Goal: Task Accomplishment & Management: Use online tool/utility

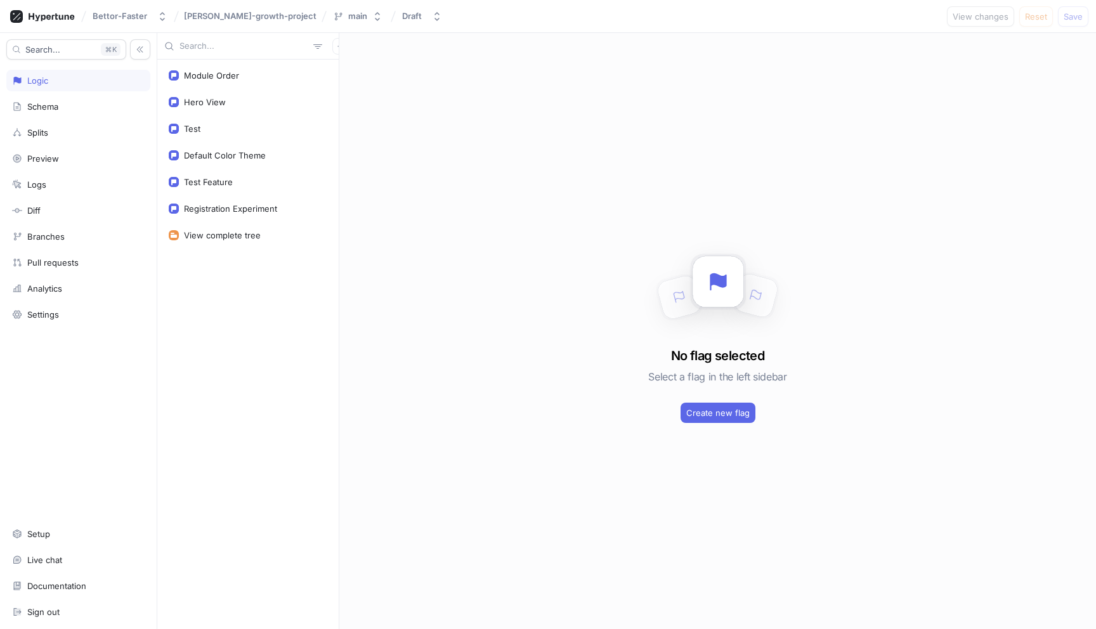
click at [240, 318] on div "Module Order Hero View Test Default Color Theme Test Feature Registration Exper…" at bounding box center [247, 344] width 181 height 569
click at [307, 419] on div "Module Order Hero View Test Default Color Theme Test Feature Registration Exper…" at bounding box center [247, 344] width 181 height 569
click at [78, 136] on div "Splits" at bounding box center [78, 132] width 133 height 10
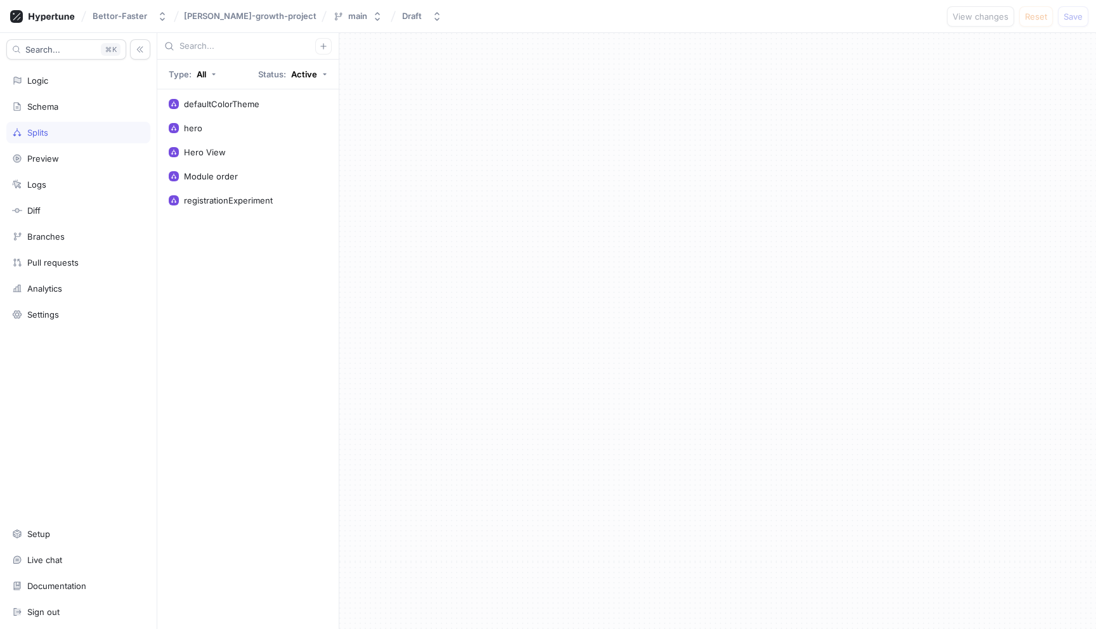
click at [266, 351] on div "defaultColorTheme hero Hero View Module order registrationExperiment" at bounding box center [247, 359] width 181 height 540
click at [67, 91] on div "Search... K Logic Schema Splits Preview Logs Diff Branches Pull requests Analyt…" at bounding box center [78, 331] width 157 height 596
click at [68, 90] on div "Logic" at bounding box center [78, 81] width 144 height 22
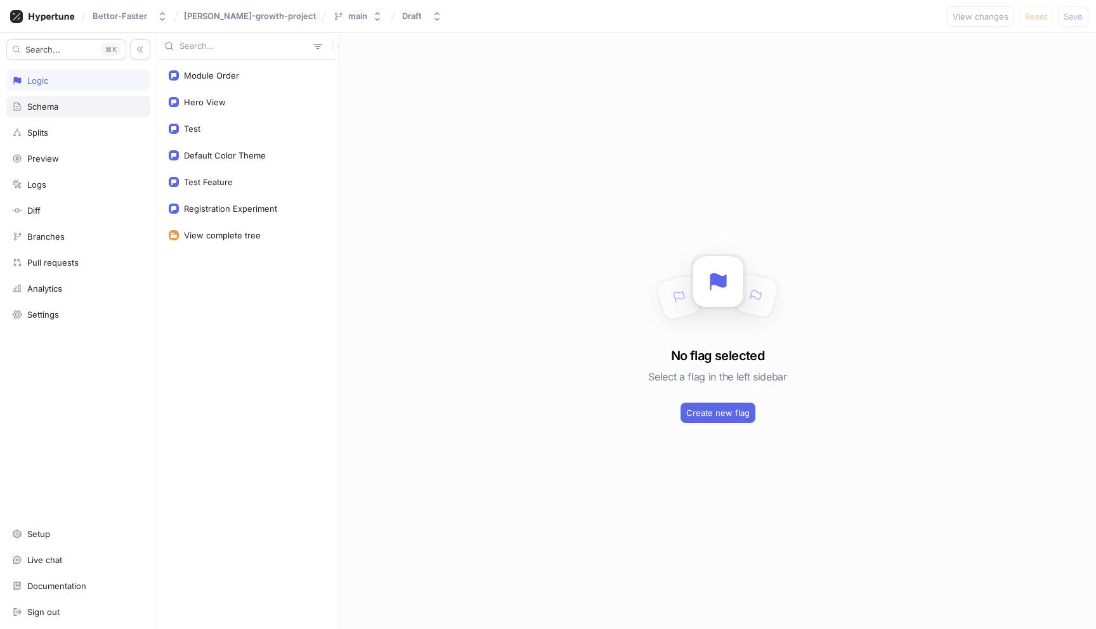
click at [70, 112] on div "Schema" at bounding box center [78, 107] width 144 height 22
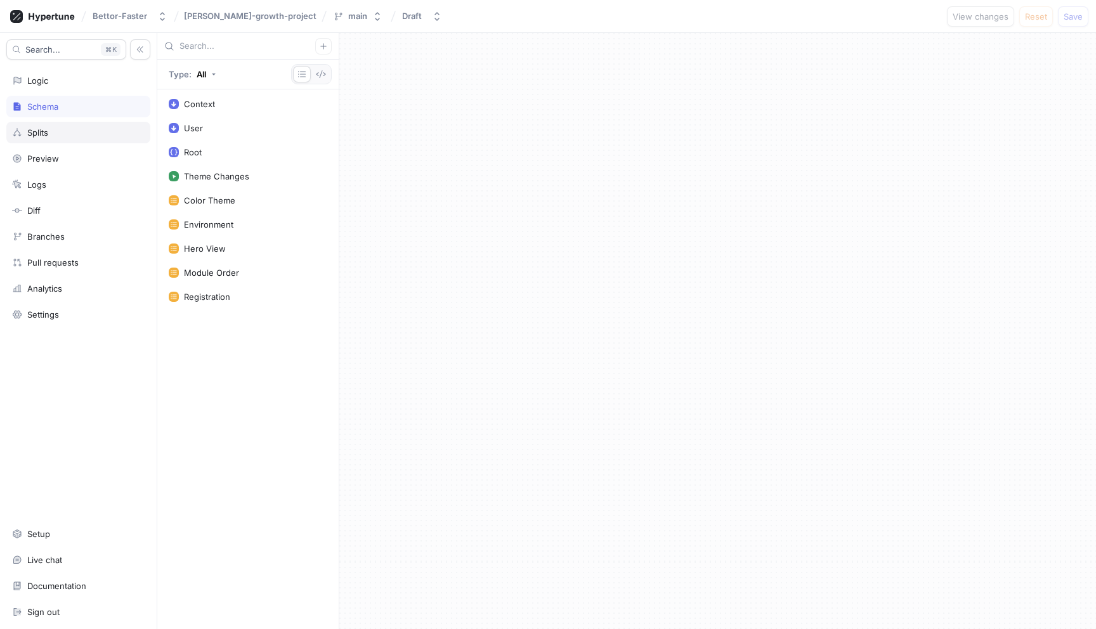
click at [72, 133] on div "Splits" at bounding box center [78, 132] width 133 height 10
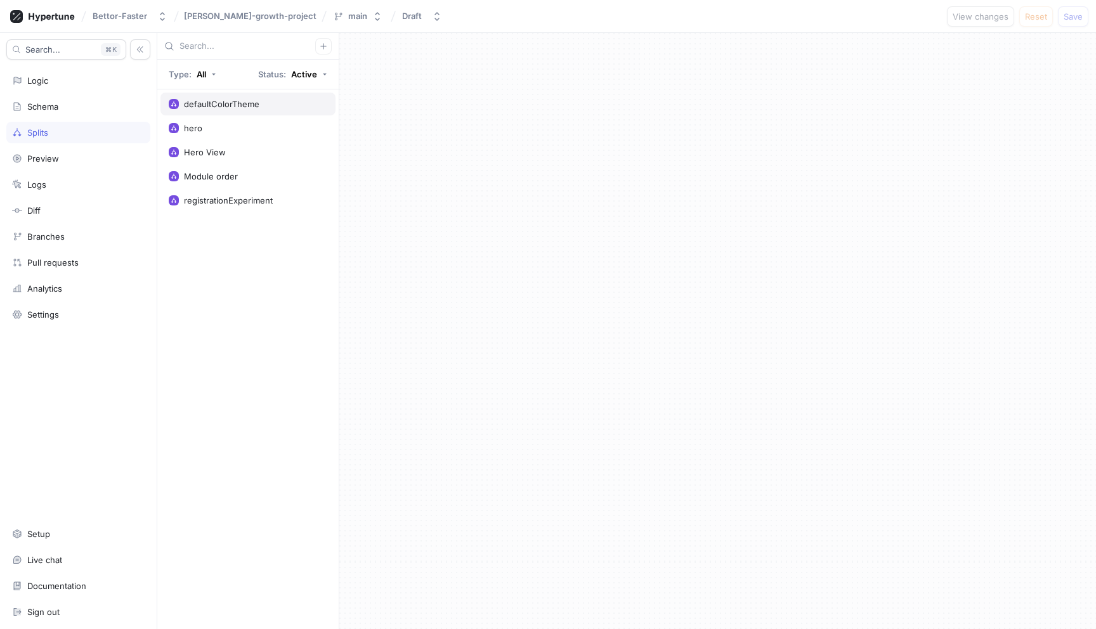
click at [245, 105] on div "defaultColorTheme" at bounding box center [221, 104] width 75 height 10
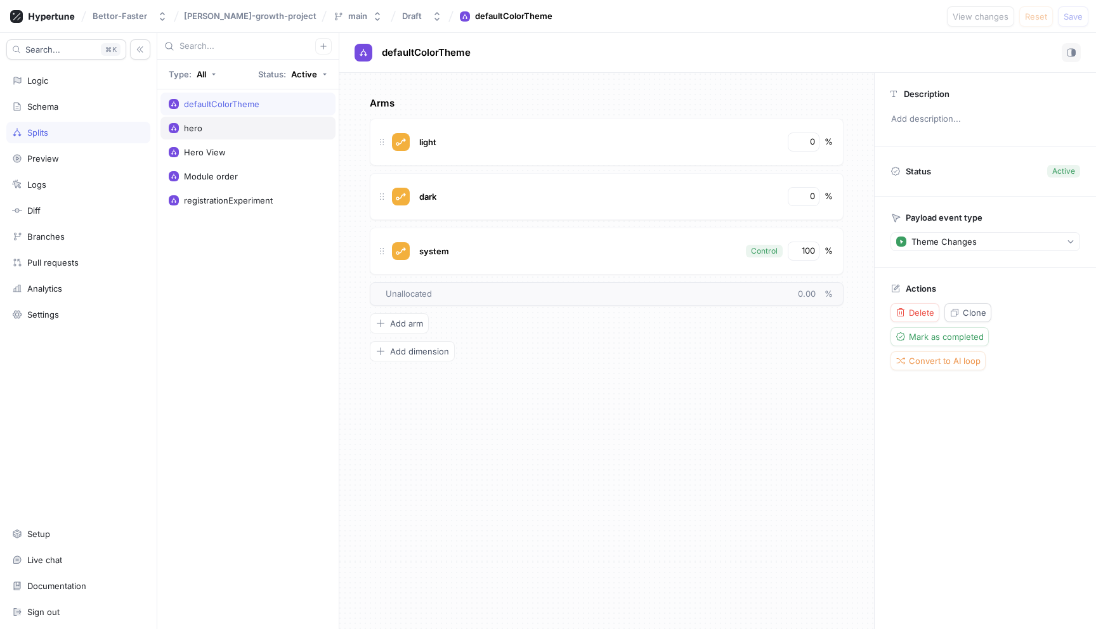
click at [223, 129] on div "hero" at bounding box center [248, 128] width 158 height 10
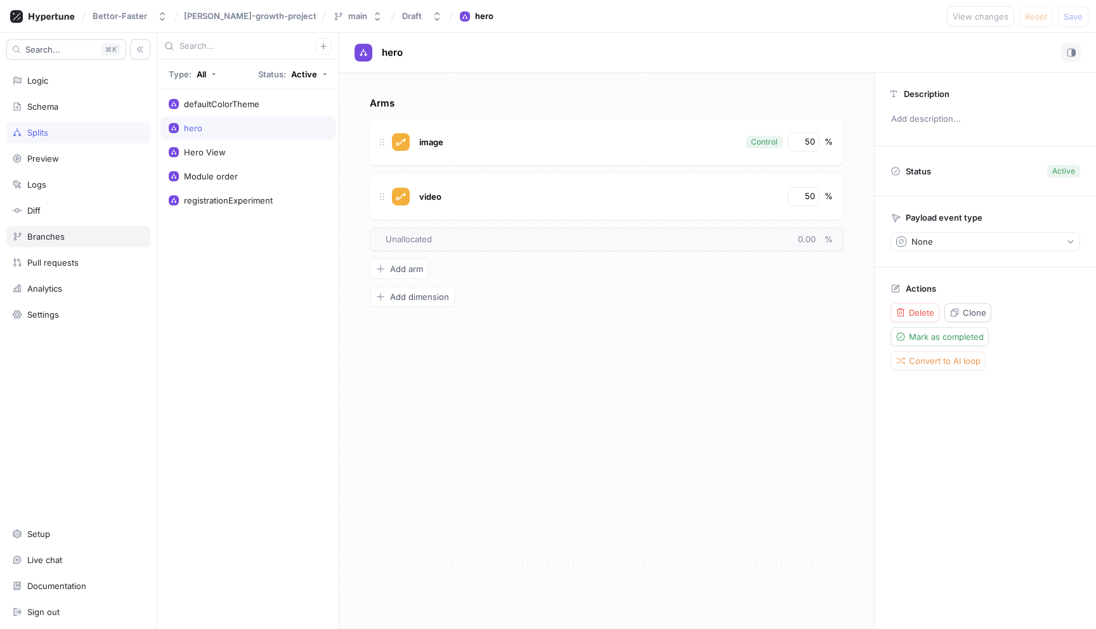
click at [75, 235] on div "Branches" at bounding box center [78, 236] width 133 height 10
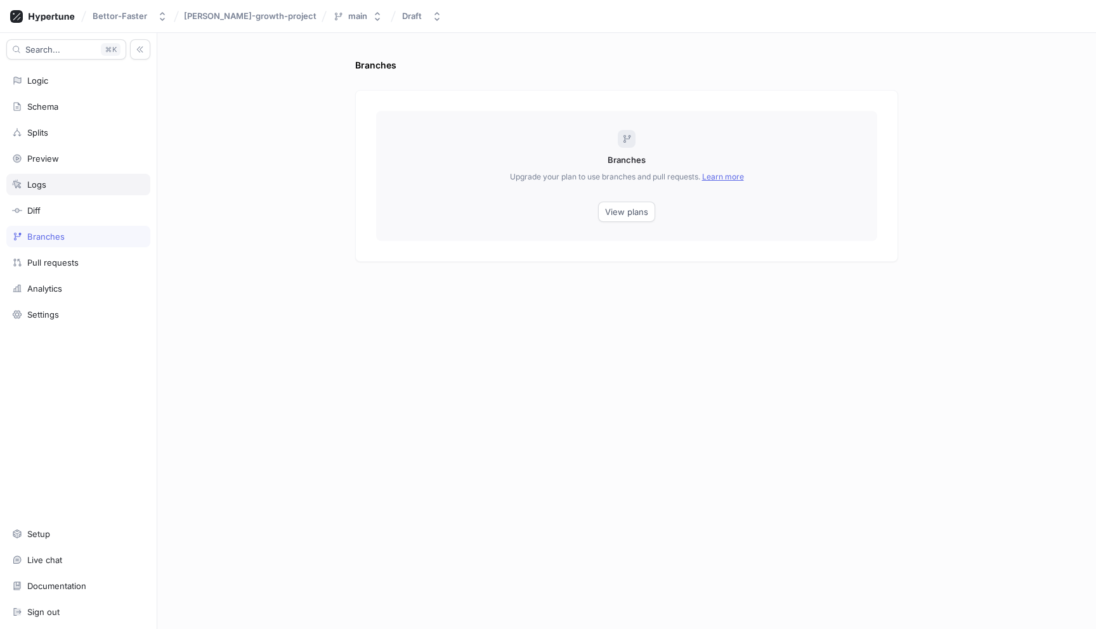
click at [82, 174] on div "Logs" at bounding box center [78, 185] width 144 height 22
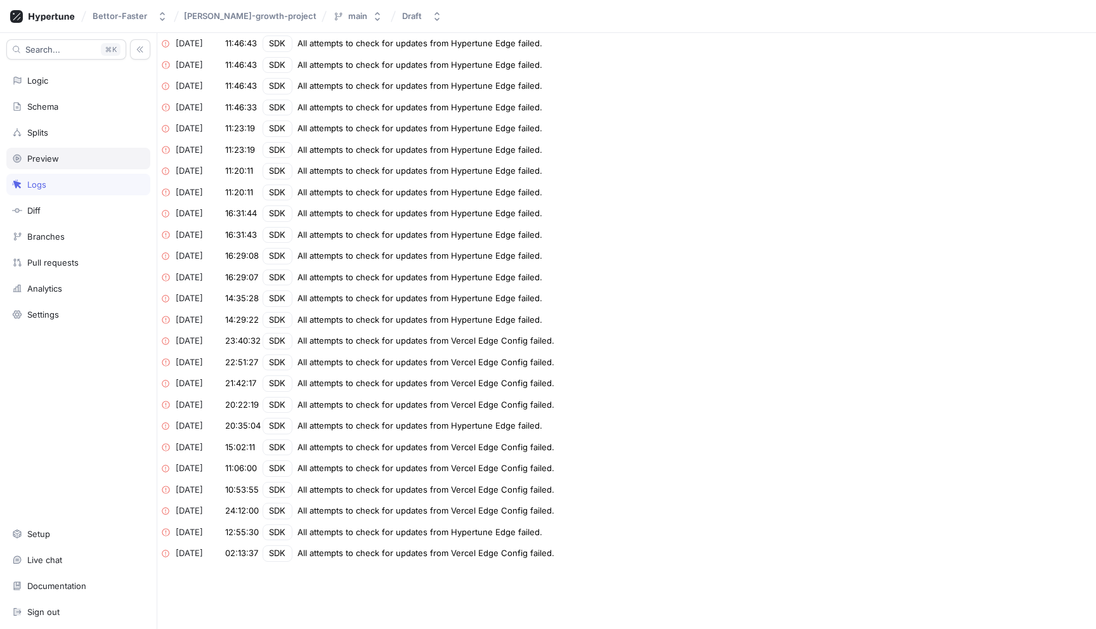
click at [86, 155] on div "Preview" at bounding box center [78, 158] width 133 height 10
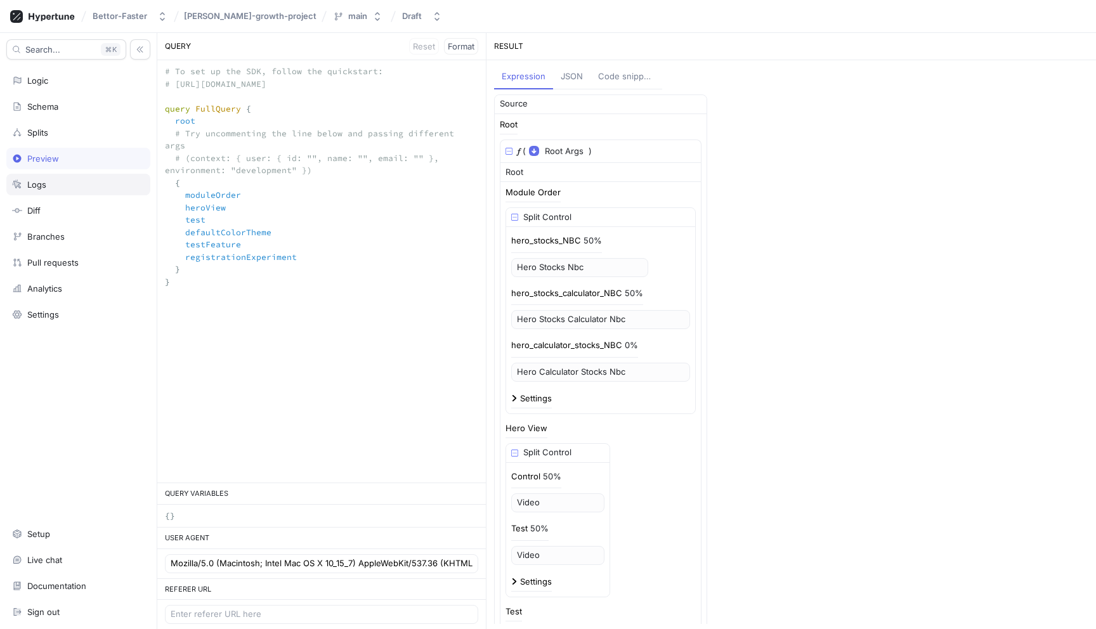
click at [84, 192] on div "Logs" at bounding box center [78, 185] width 144 height 22
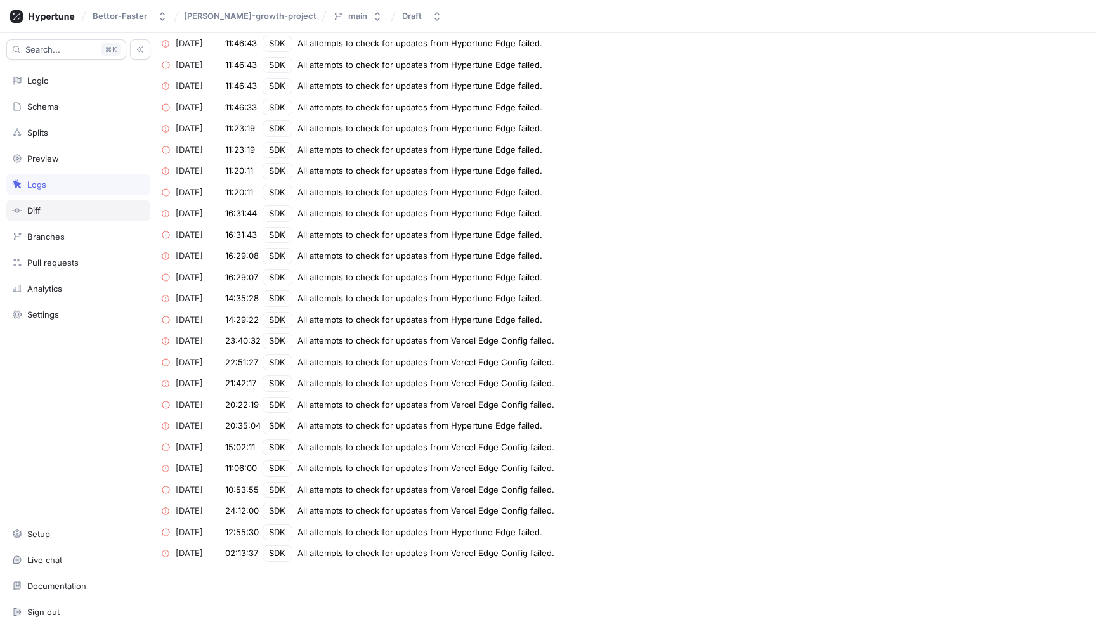
click at [80, 212] on div "Diff" at bounding box center [78, 210] width 133 height 10
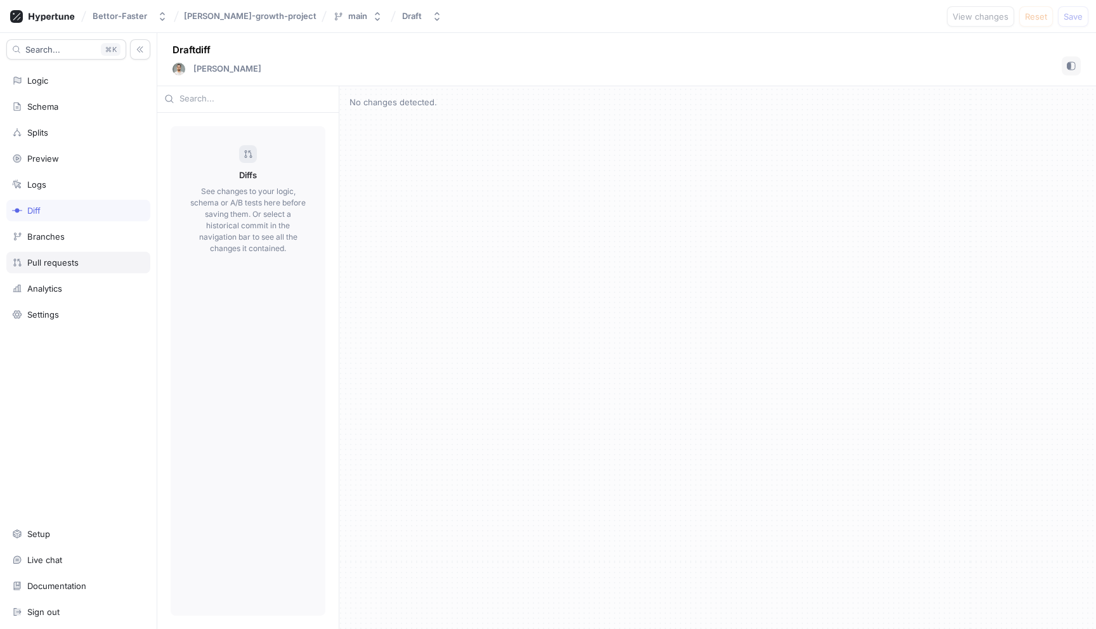
click at [68, 272] on div "Pull requests" at bounding box center [78, 263] width 144 height 22
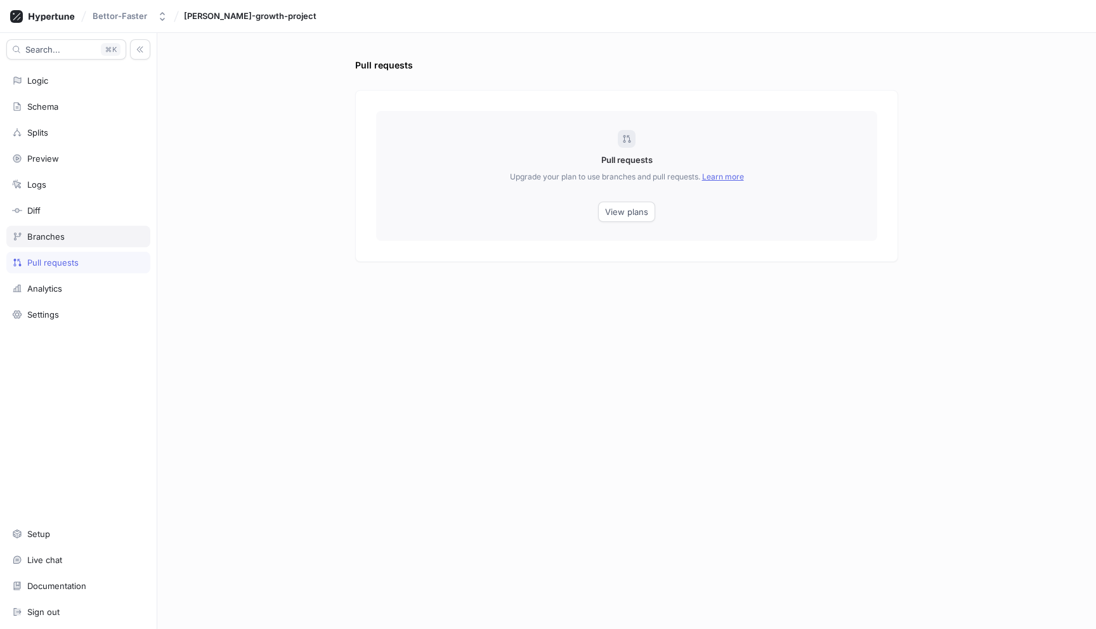
click at [72, 238] on div "Branches" at bounding box center [78, 236] width 133 height 10
click at [79, 220] on div "Diff" at bounding box center [78, 211] width 144 height 22
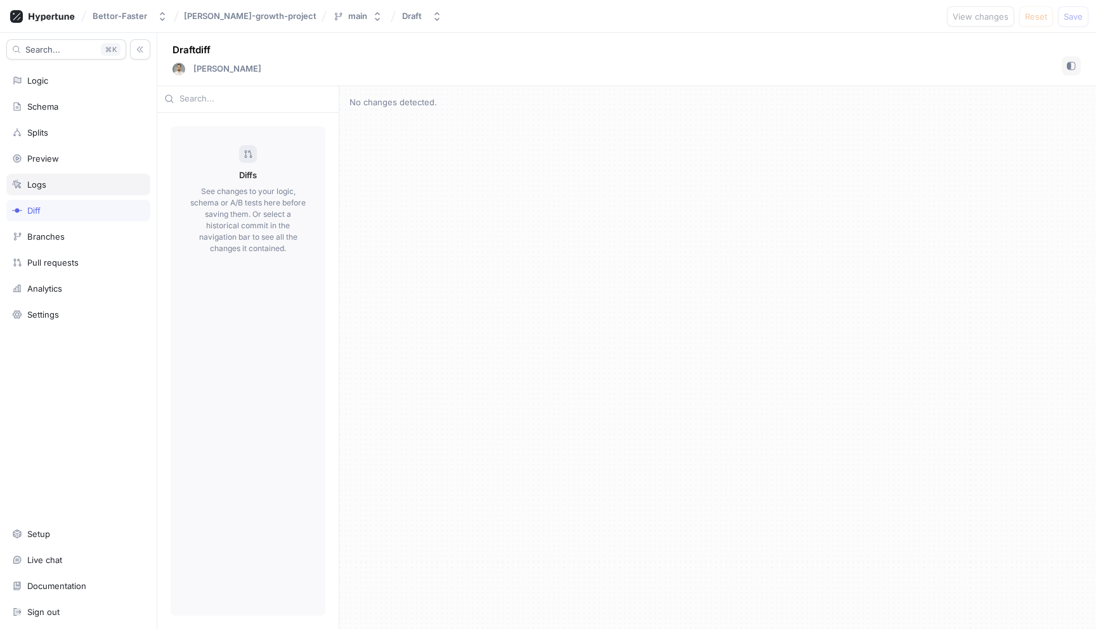
click at [84, 189] on div "Logs" at bounding box center [78, 184] width 133 height 10
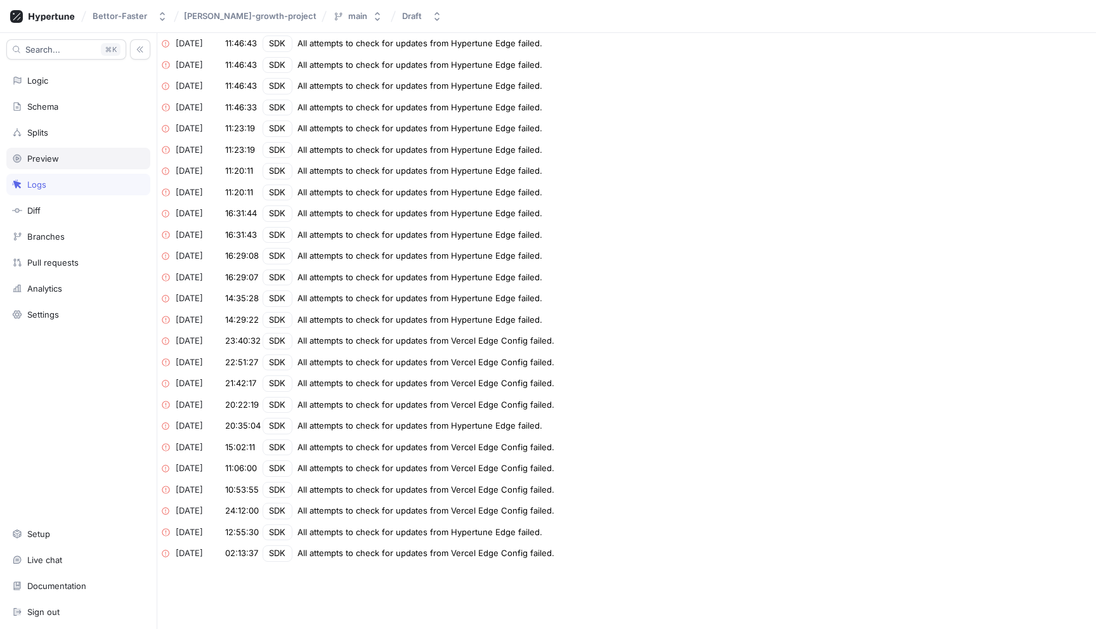
click at [84, 165] on div "Preview" at bounding box center [78, 159] width 144 height 22
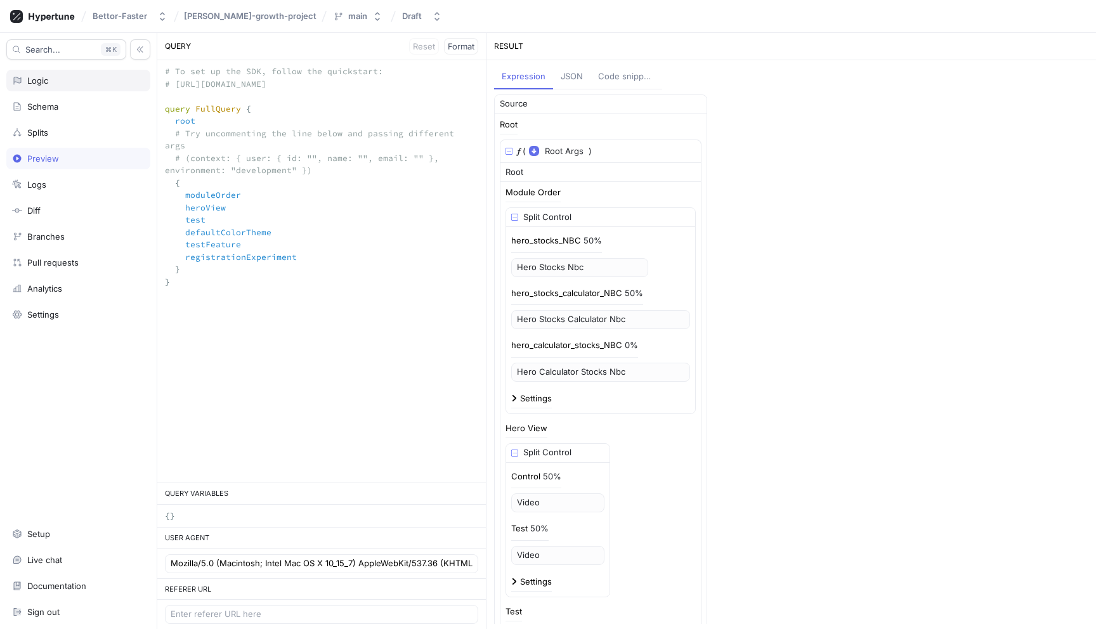
click at [86, 89] on div "Logic" at bounding box center [78, 81] width 144 height 22
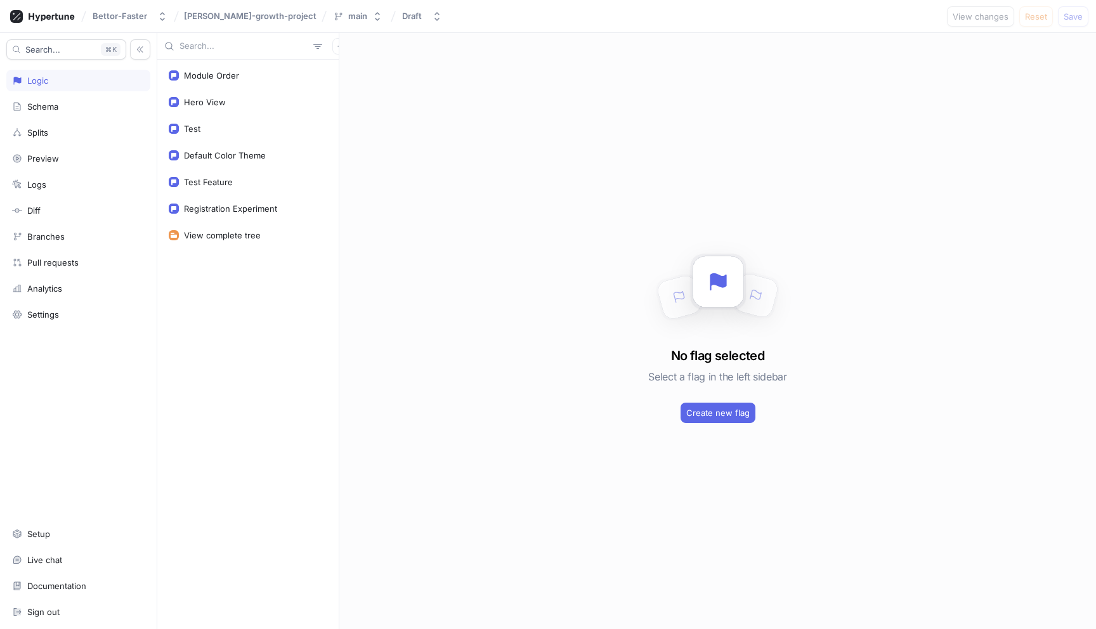
click at [266, 115] on div "Module Order Hero View Test Default Color Theme Test Feature Registration Exper…" at bounding box center [247, 344] width 181 height 569
click at [266, 105] on div "Hero View" at bounding box center [248, 102] width 158 height 10
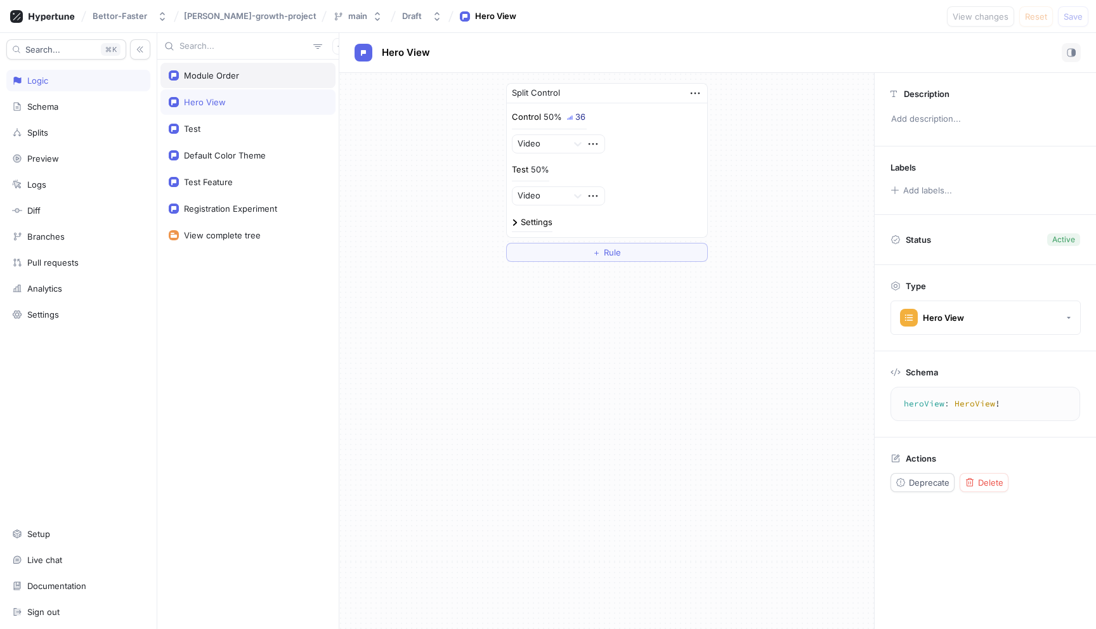
click at [261, 77] on div "Module Order" at bounding box center [248, 75] width 158 height 10
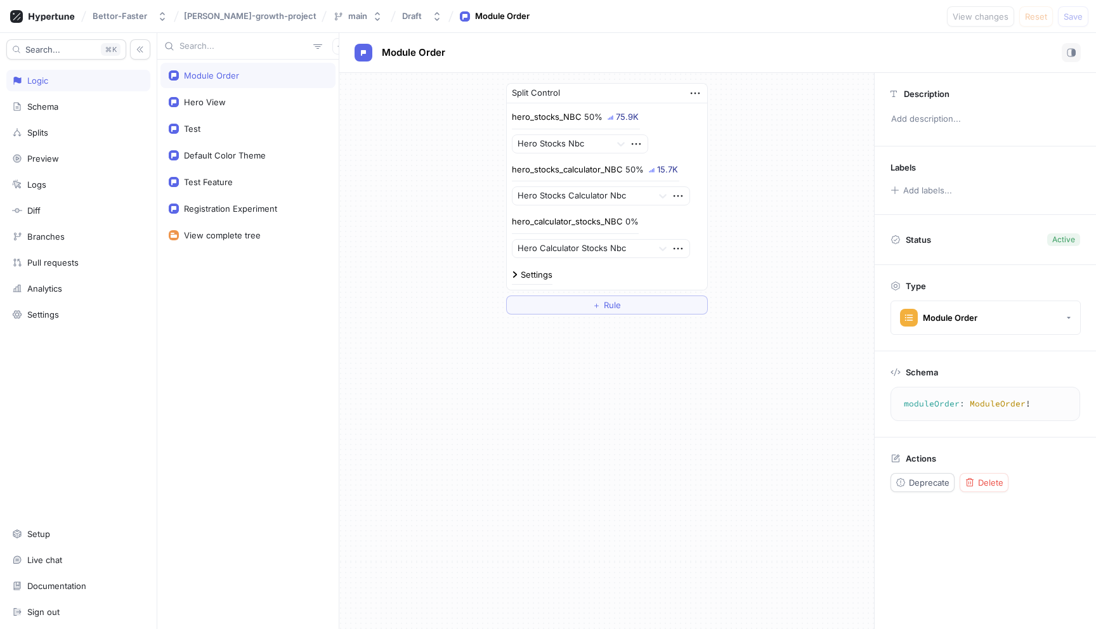
click at [624, 117] on div "75.9K" at bounding box center [627, 117] width 23 height 8
click at [233, 213] on div "Registration Experiment" at bounding box center [230, 209] width 93 height 10
type textarea "registrationExperiment: Registration!"
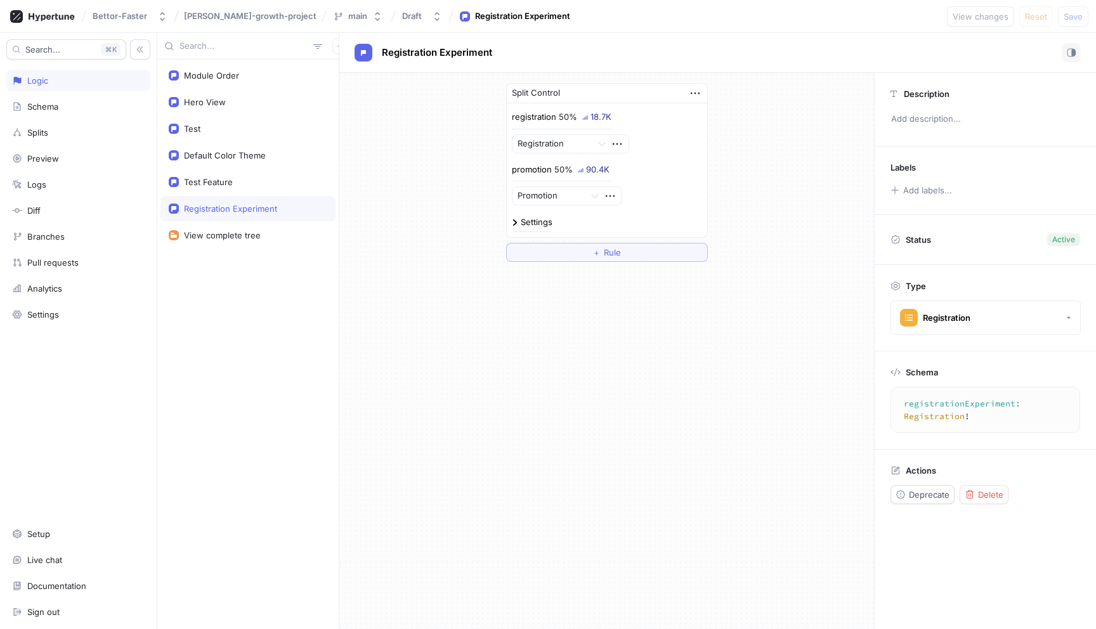
click at [526, 224] on div "Settings" at bounding box center [537, 222] width 32 height 8
click at [215, 236] on div "View complete tree" at bounding box center [222, 235] width 77 height 10
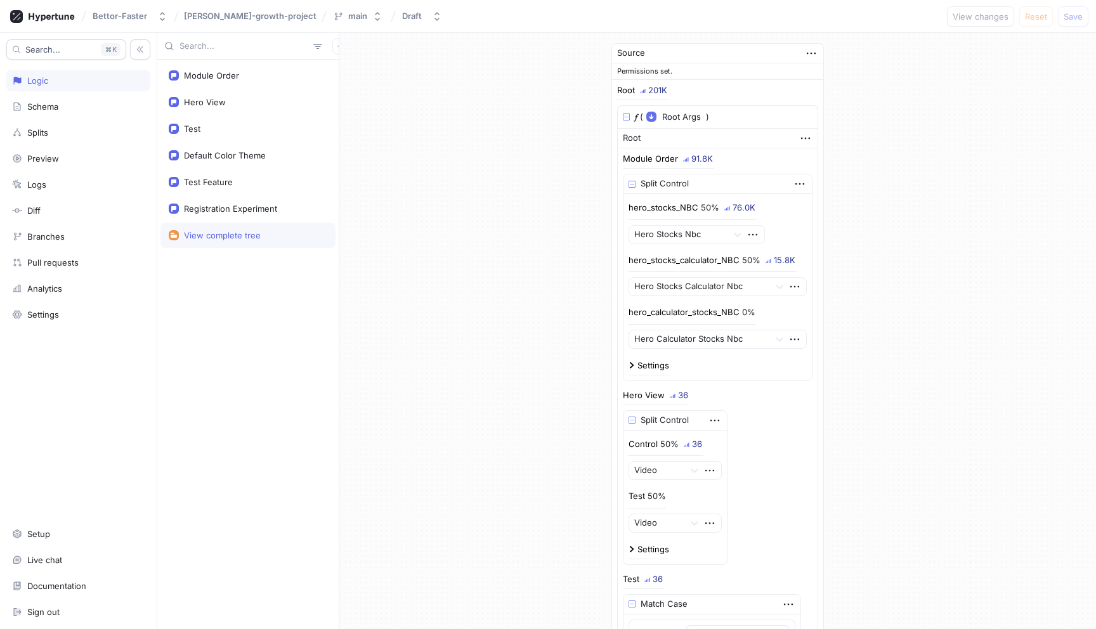
click at [907, 323] on div "Source Permissions set. Root 201K 𝑓 ( Root Args ▾ {} ▸ context: Context ) Root …" at bounding box center [717, 626] width 756 height 1187
drag, startPoint x: 949, startPoint y: 262, endPoint x: 856, endPoint y: 323, distance: 111.7
click at [855, 323] on div "Source Permissions set. Root 201K 𝑓 ( Root Args ▾ {} ▸ context: Context ) Root …" at bounding box center [717, 626] width 756 height 1187
drag, startPoint x: 856, startPoint y: 323, endPoint x: 828, endPoint y: 358, distance: 44.2
click at [828, 358] on div "Source Permissions set. Root 201K 𝑓 ( Root Args ▾ {} ▸ context: Context ) Root …" at bounding box center [717, 626] width 756 height 1187
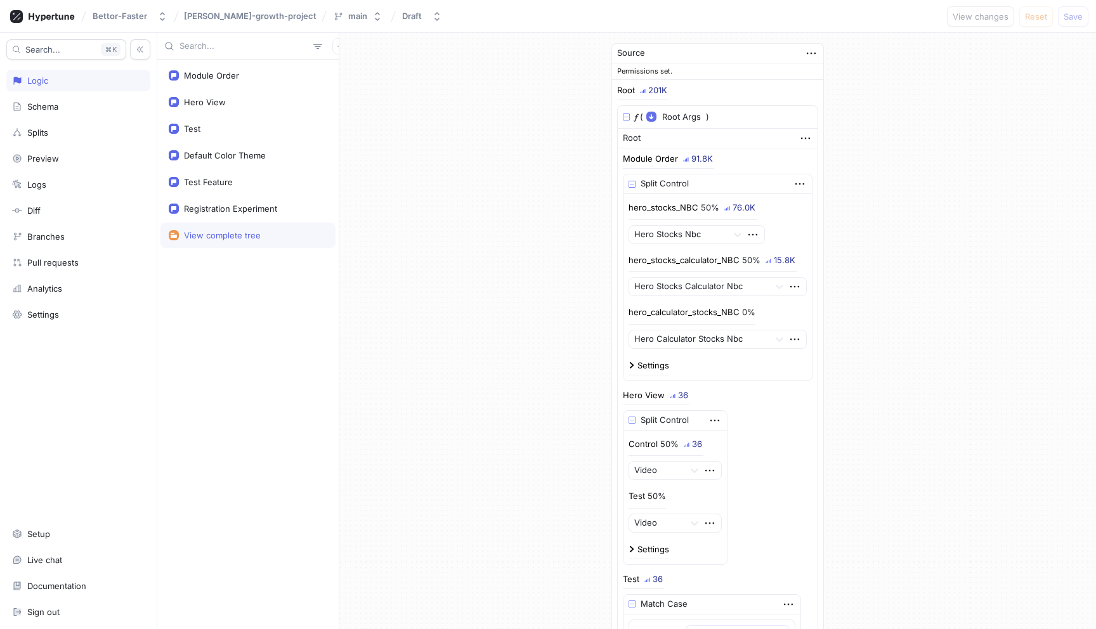
click at [626, 117] on img at bounding box center [626, 116] width 7 height 7
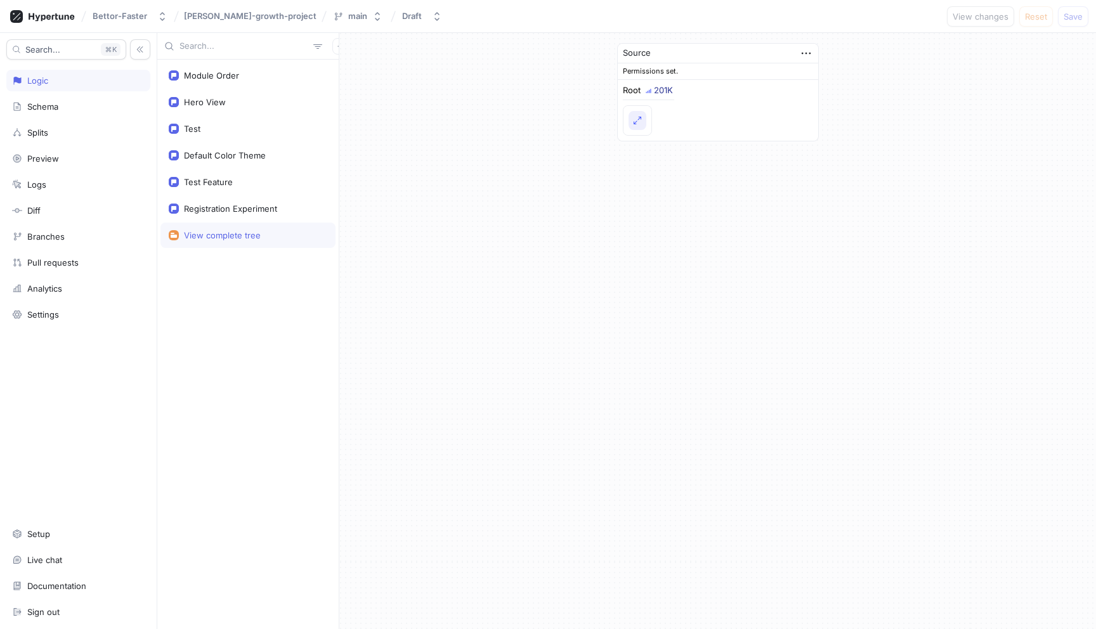
click at [635, 118] on img "button" at bounding box center [637, 121] width 8 height 8
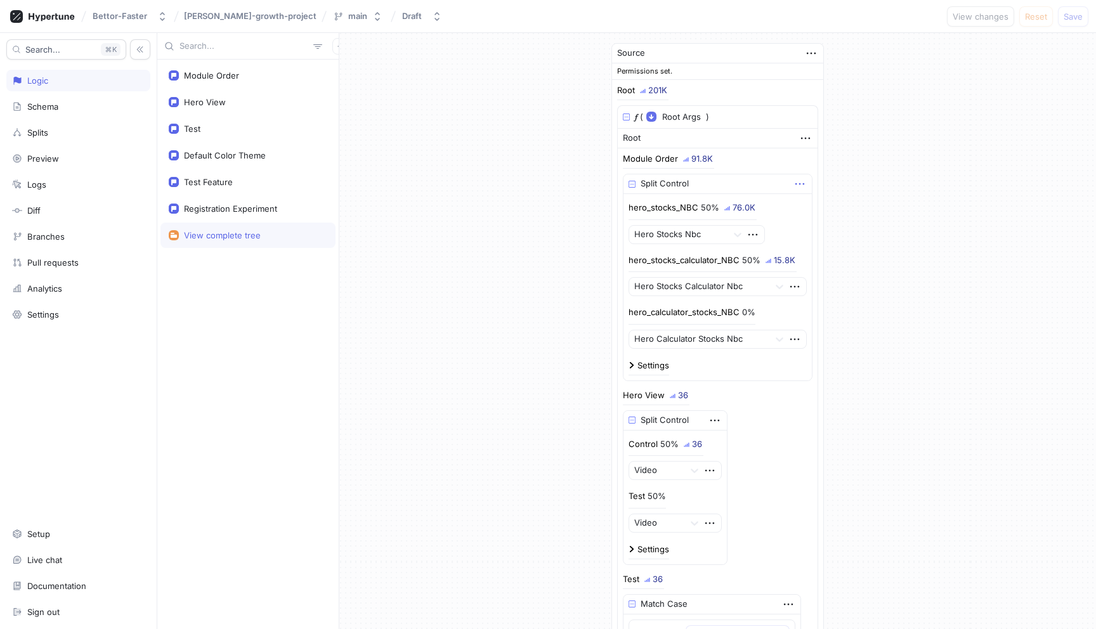
click at [796, 184] on icon "button" at bounding box center [799, 184] width 14 height 14
click at [658, 91] on div "201K" at bounding box center [657, 90] width 19 height 8
click at [815, 55] on icon "button" at bounding box center [811, 53] width 14 height 14
click at [933, 320] on div "Source Permissions set. Root 201K 𝑓 ( Root Args ▾ {} ▸ context: Context ) Root …" at bounding box center [717, 626] width 756 height 1187
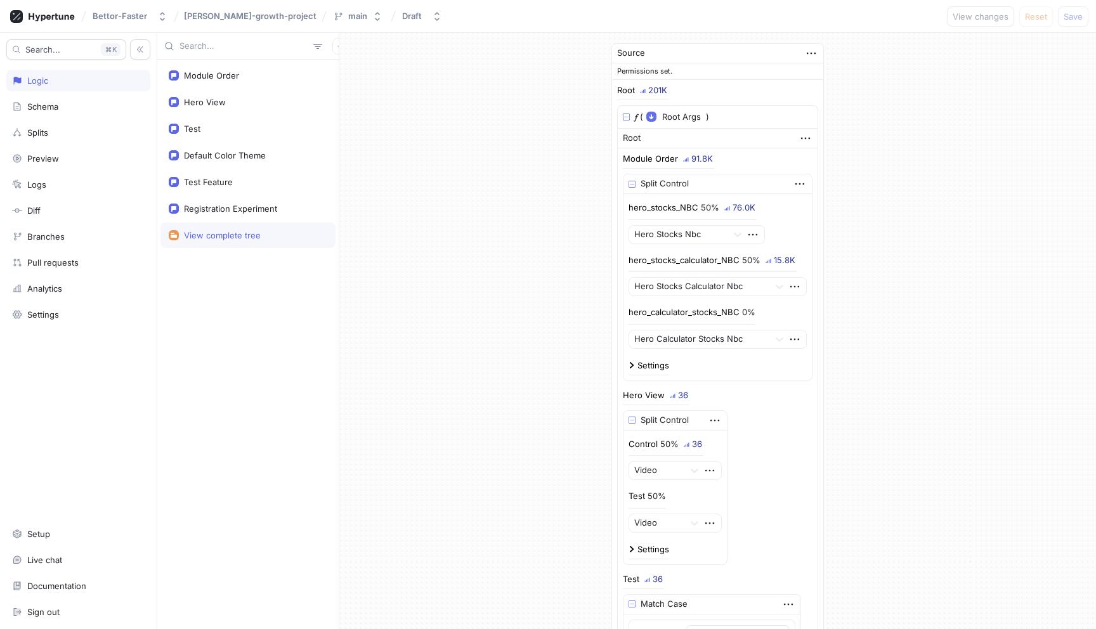
click at [992, 243] on div "Source Permissions set. Root 201K 𝑓 ( Root Args ▾ {} ▸ context: Context ) Root …" at bounding box center [717, 626] width 756 height 1187
